Goal: Information Seeking & Learning: Learn about a topic

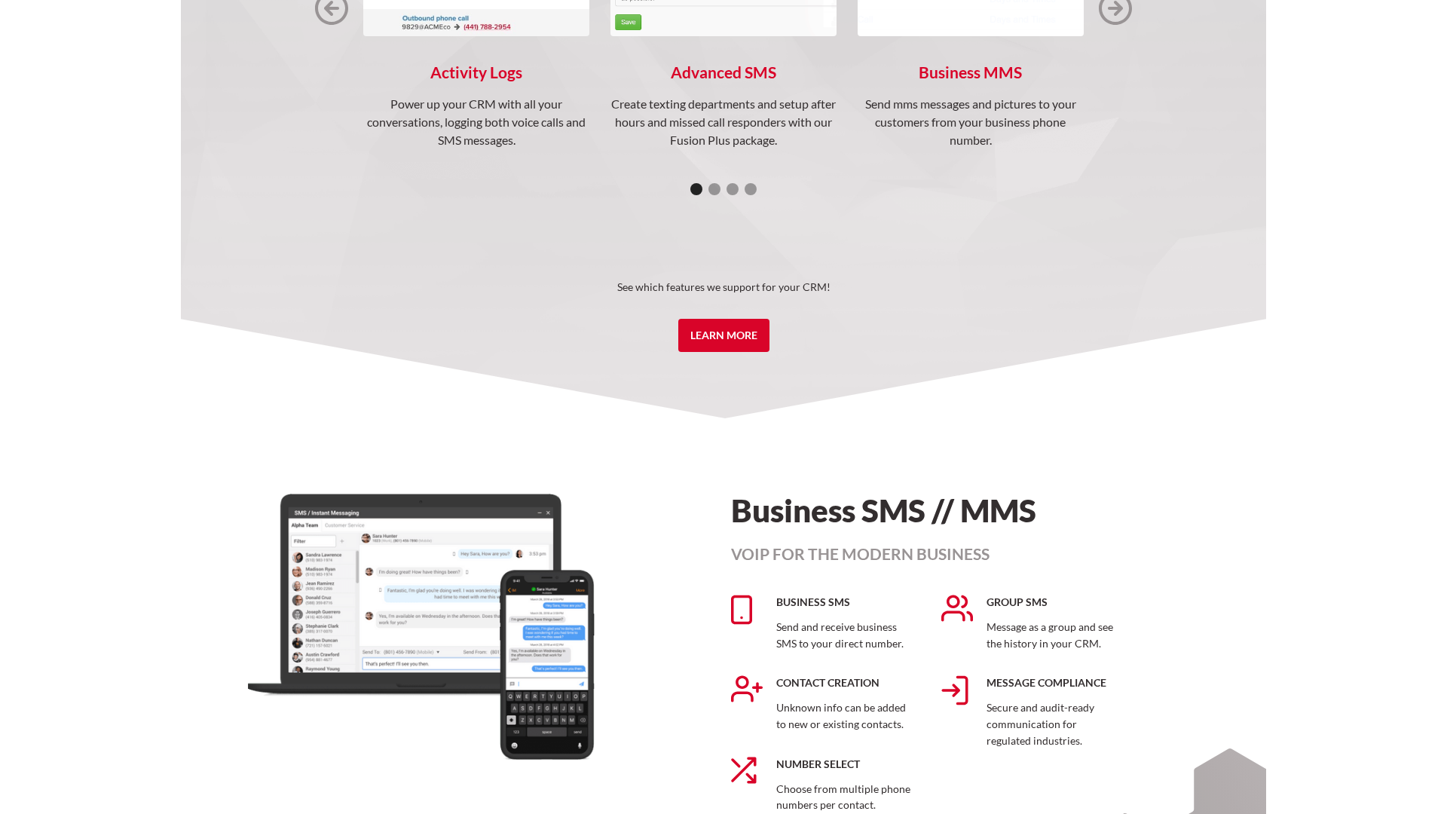
scroll to position [3165, 0]
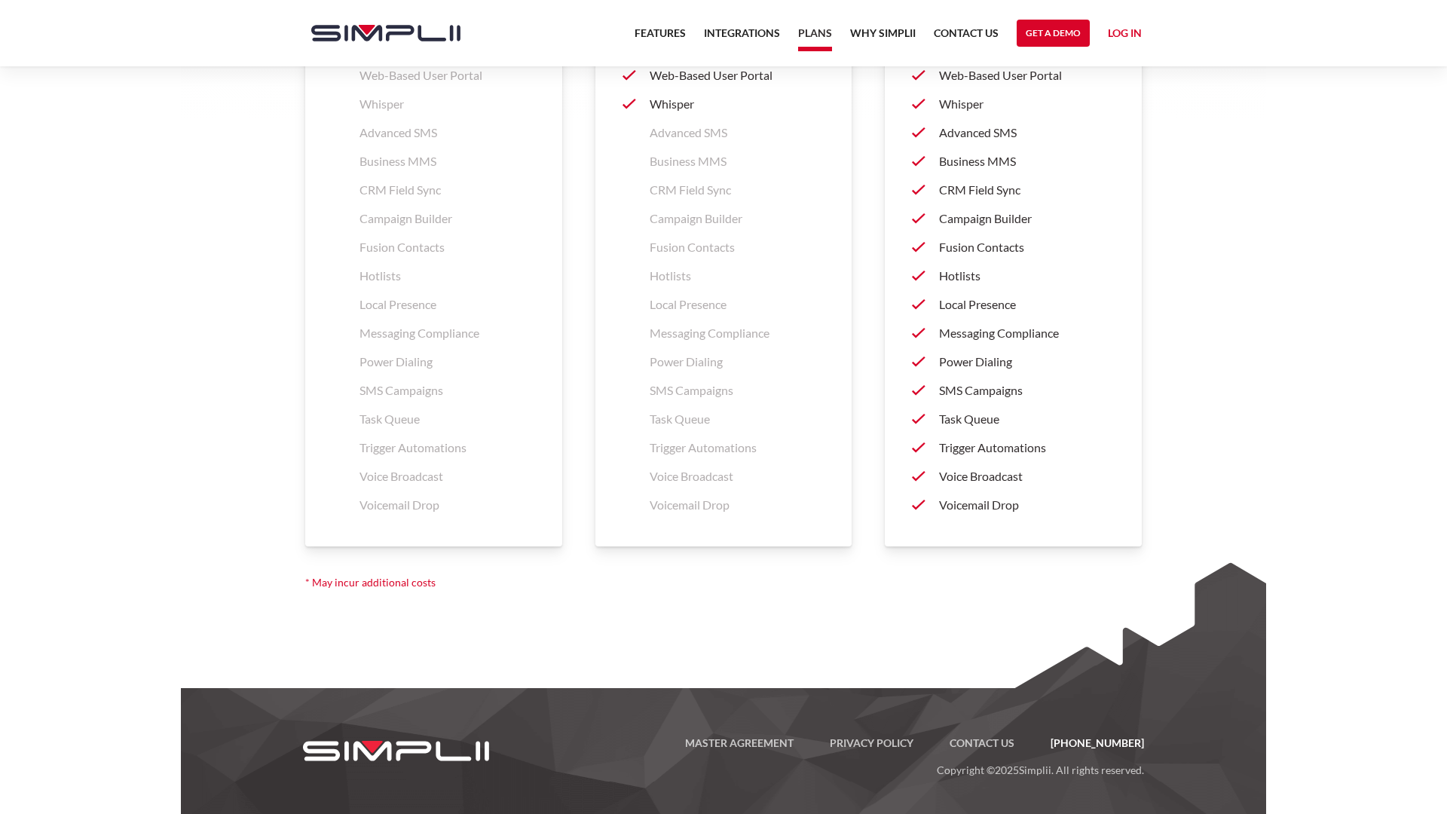
scroll to position [6566, 0]
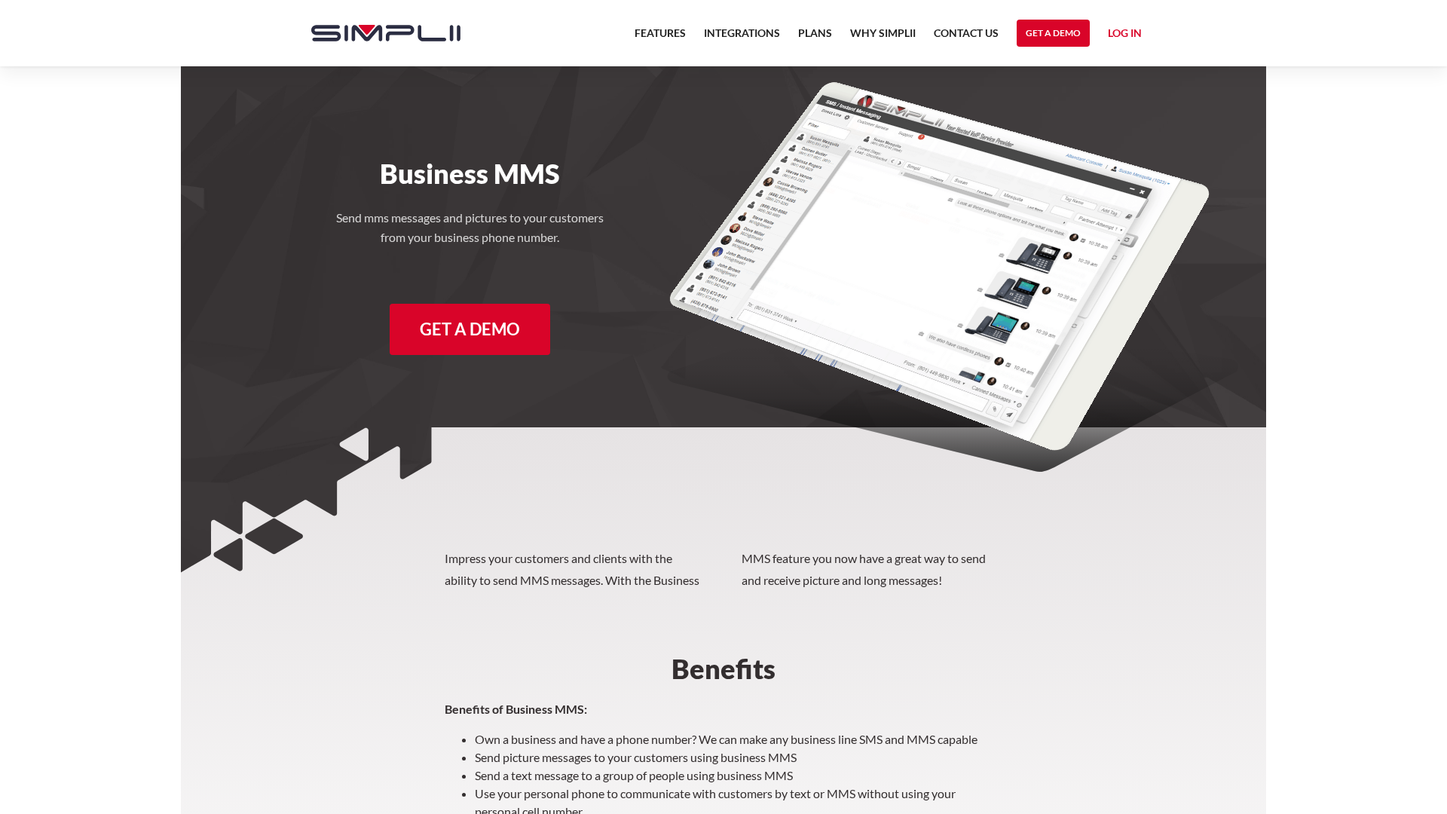
scroll to position [372, 0]
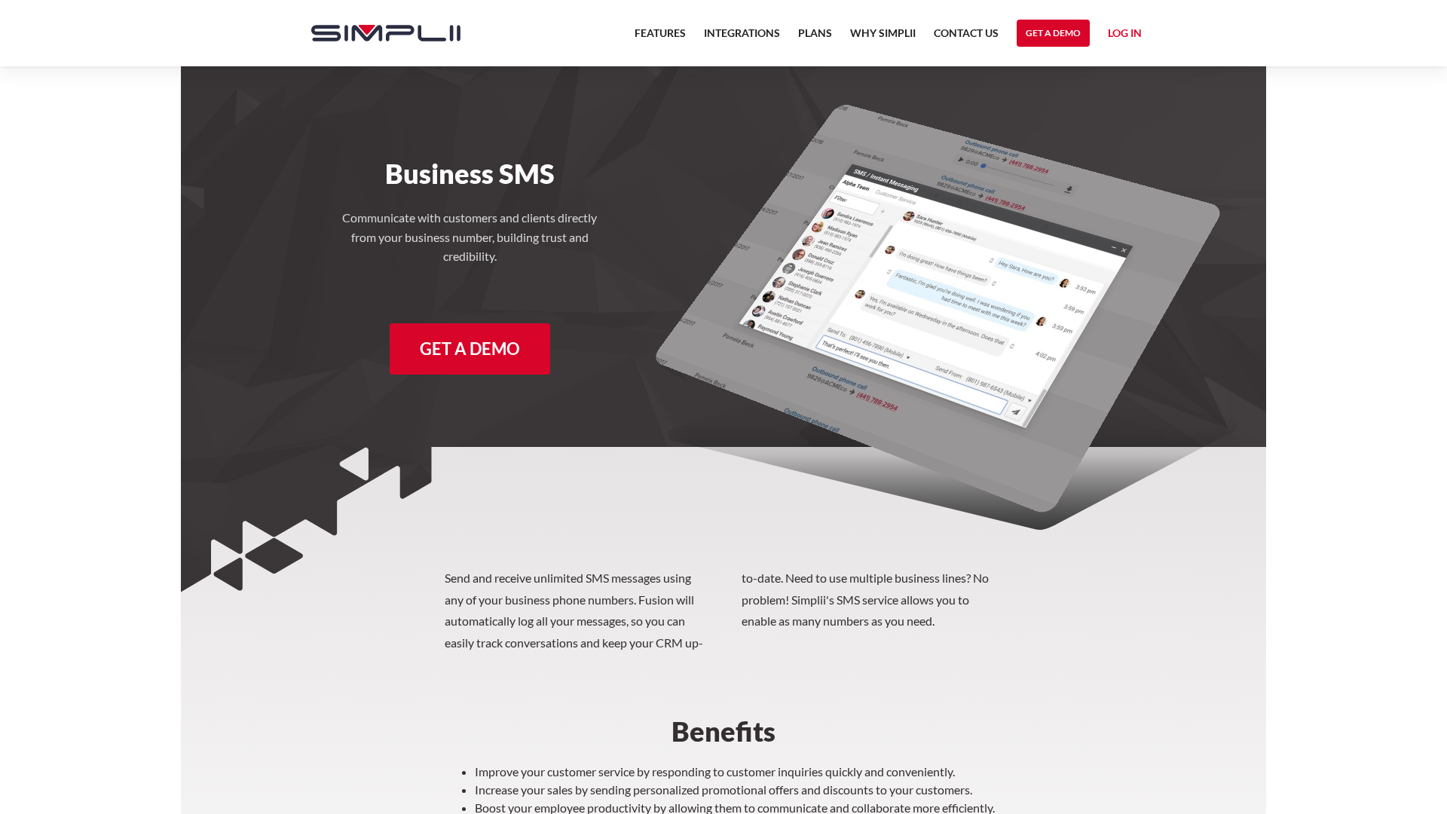
scroll to position [586, 0]
